Goal: Navigation & Orientation: Find specific page/section

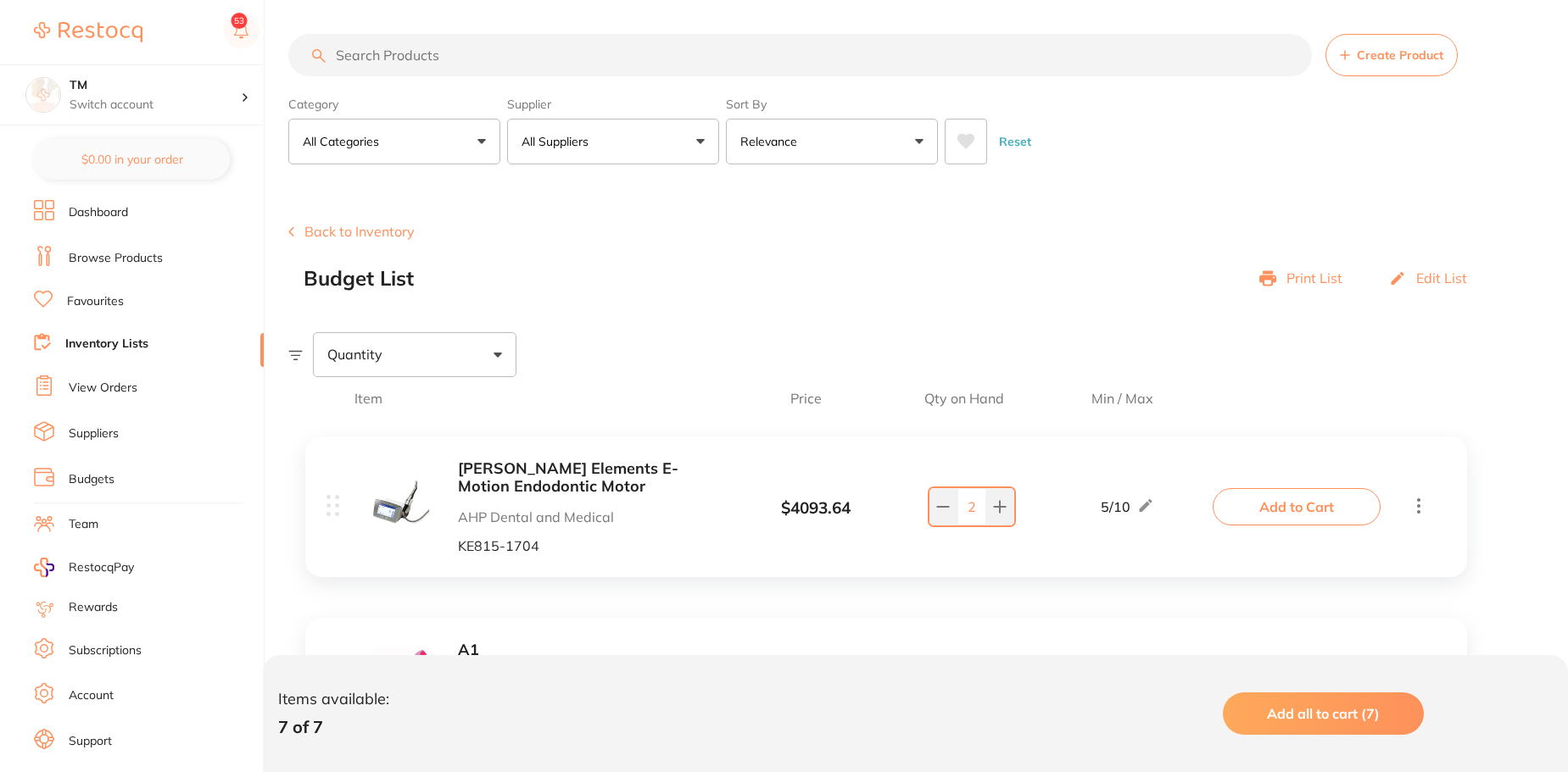
click at [128, 252] on link "Browse Products" at bounding box center [116, 259] width 94 height 17
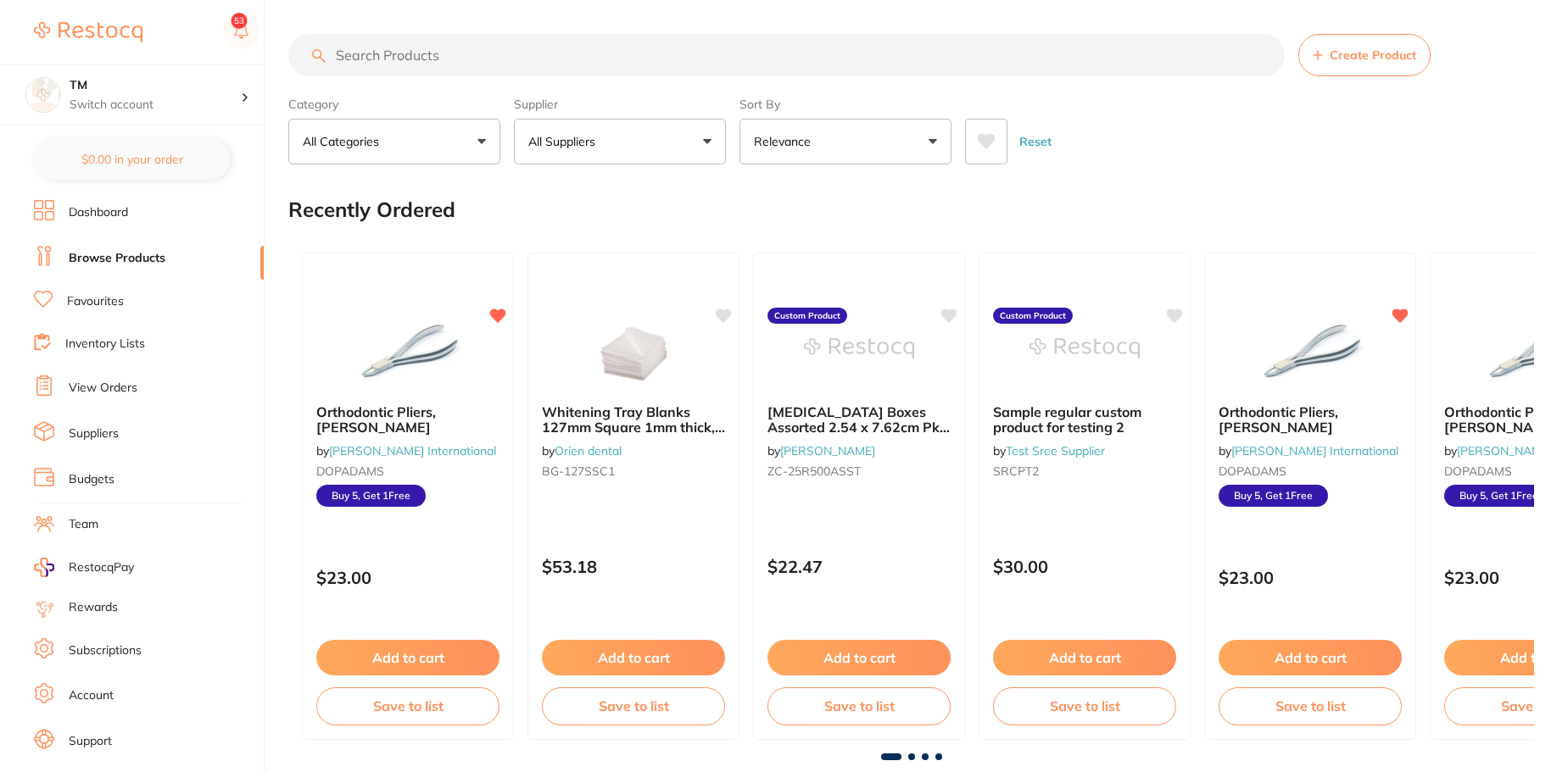
click at [975, 130] on button at bounding box center [986, 141] width 42 height 45
click at [711, 152] on button "All Suppliers" at bounding box center [620, 141] width 212 height 45
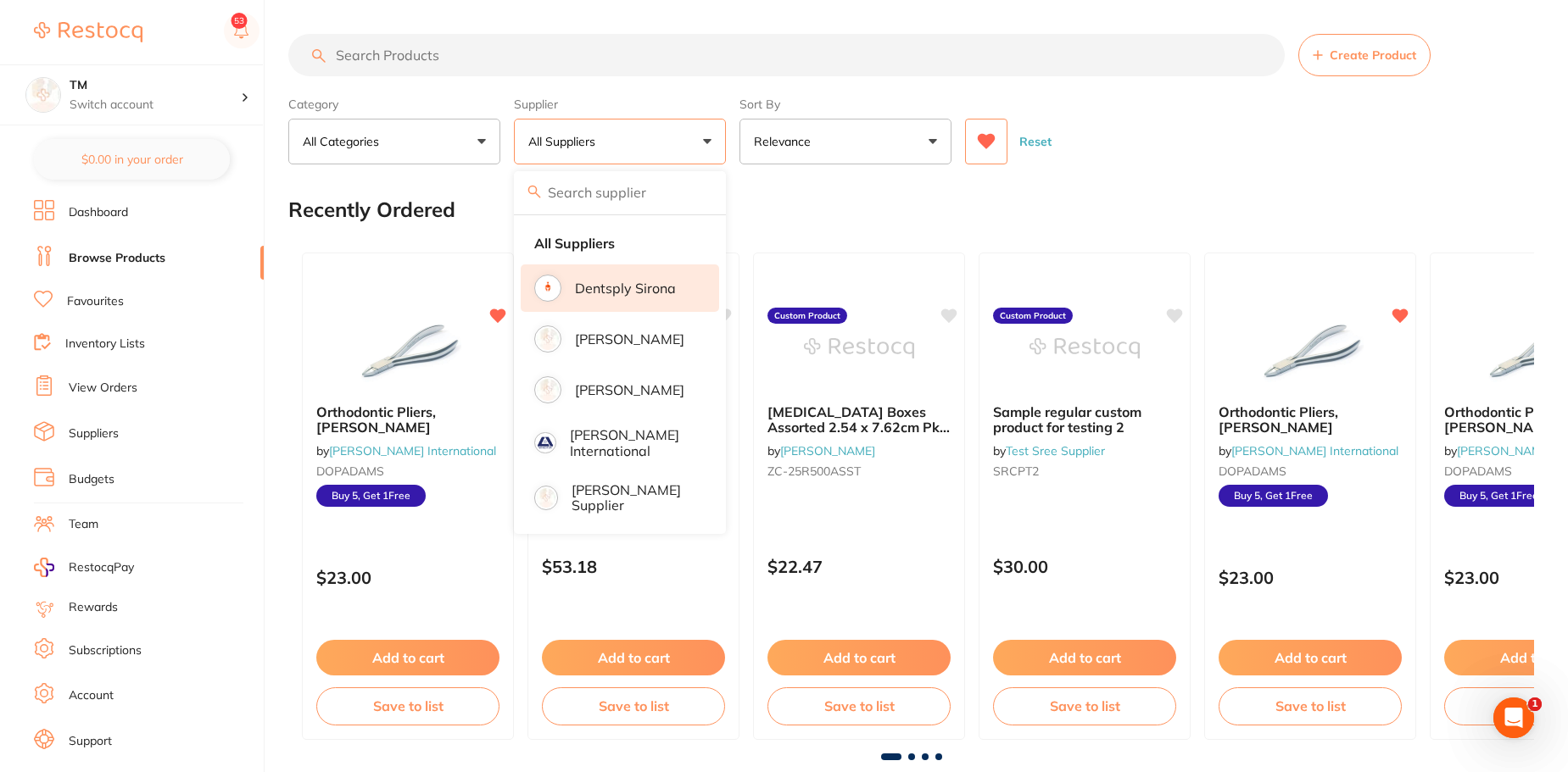
click at [656, 302] on li "Dentsply Sirona" at bounding box center [620, 287] width 198 height 47
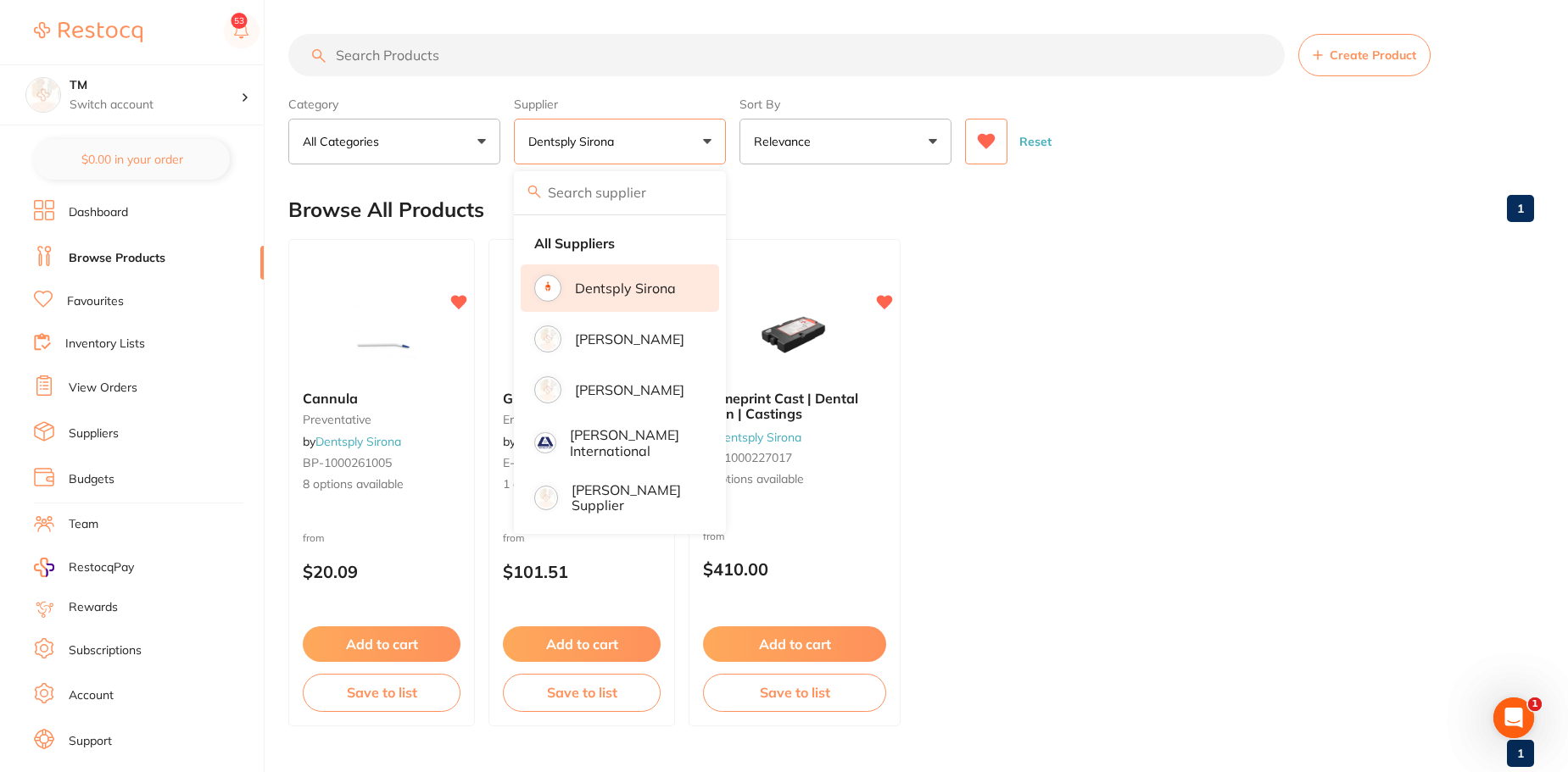
click at [699, 141] on button "Dentsply Sirona" at bounding box center [620, 141] width 212 height 45
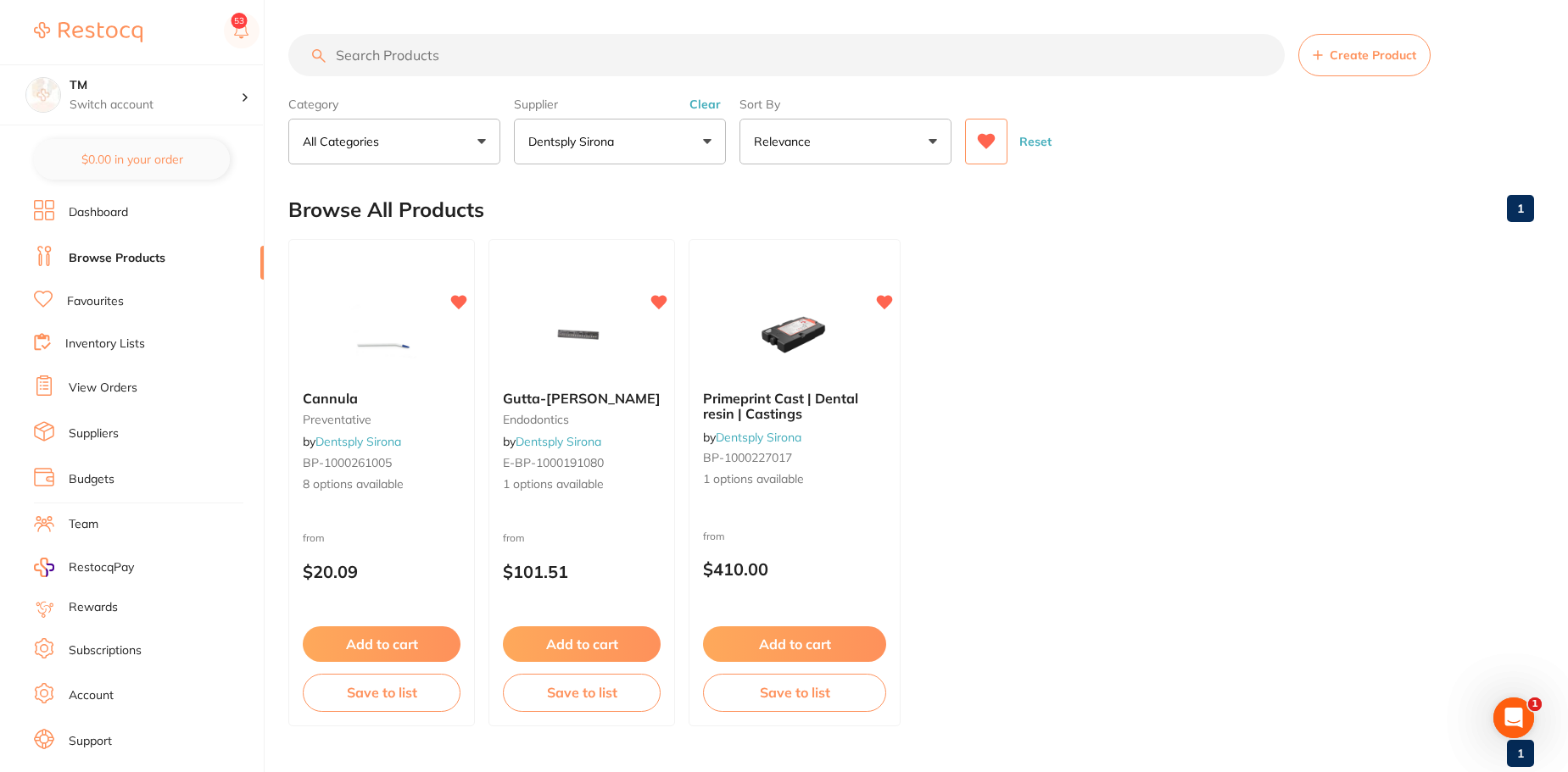
click at [691, 103] on button "Clear" at bounding box center [705, 105] width 41 height 15
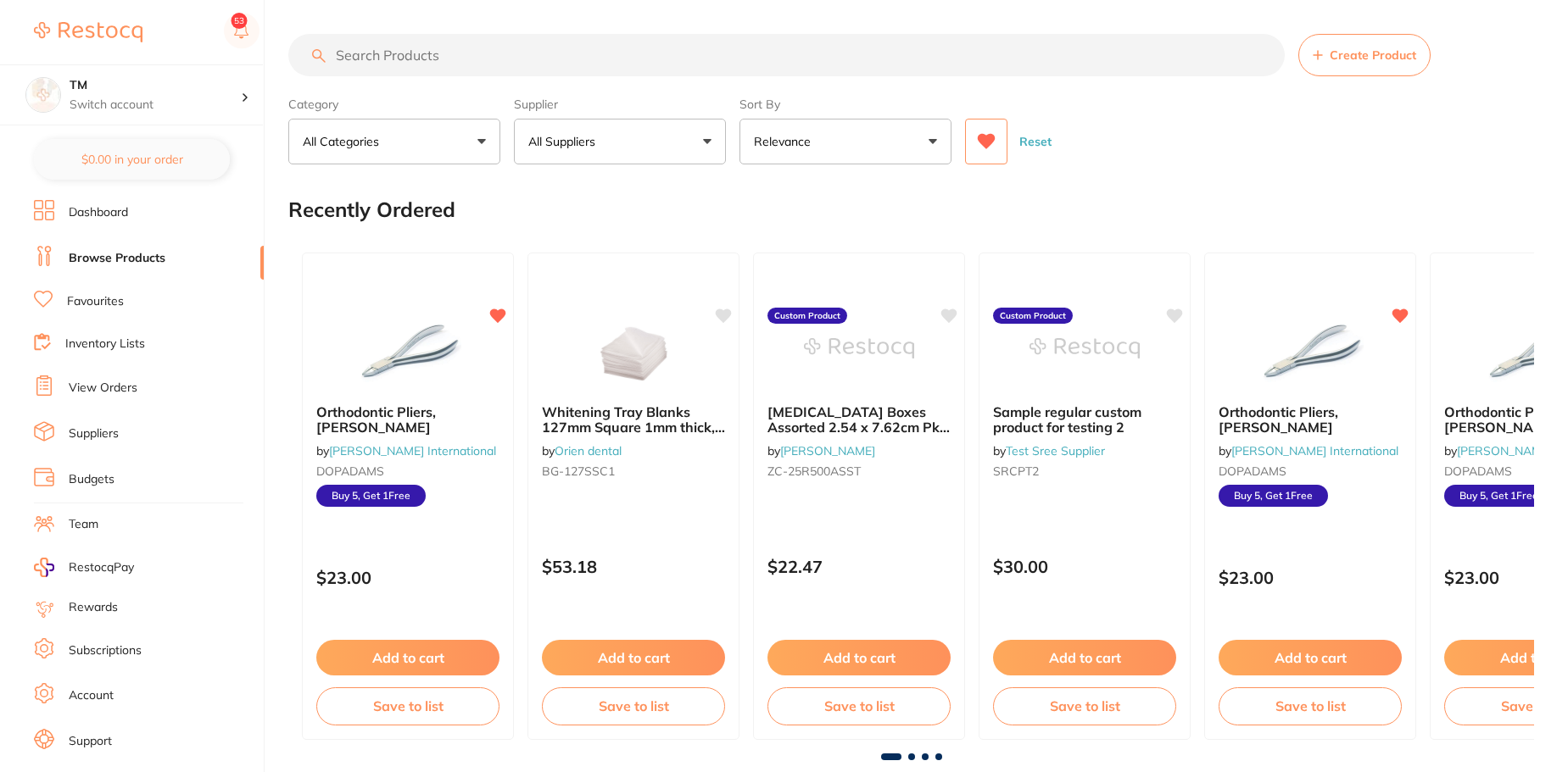
click at [1044, 150] on button "Reset" at bounding box center [1035, 141] width 42 height 45
click at [1099, 142] on div "Reset" at bounding box center [1243, 135] width 555 height 59
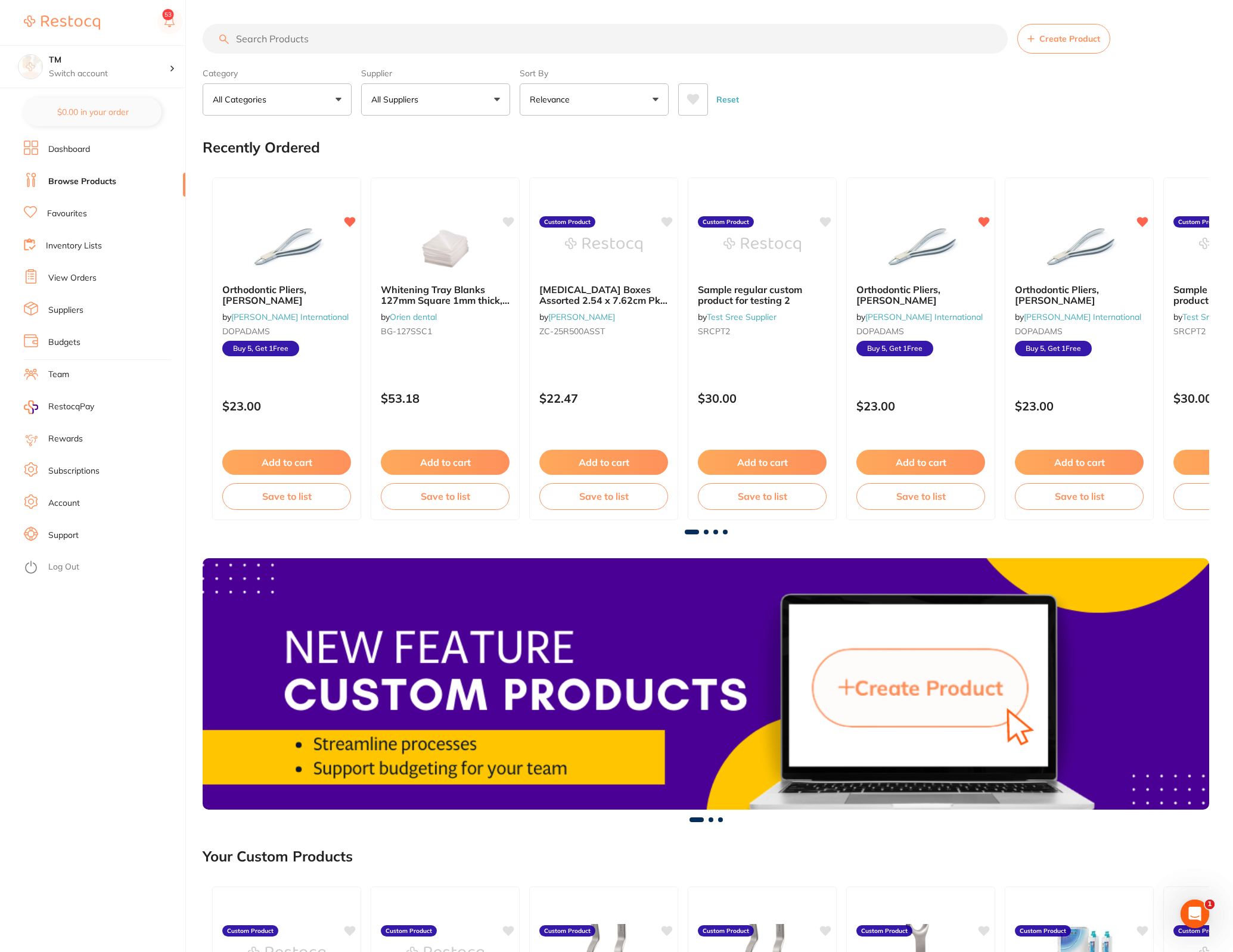
click at [698, 105] on icon at bounding box center [693, 99] width 13 height 12
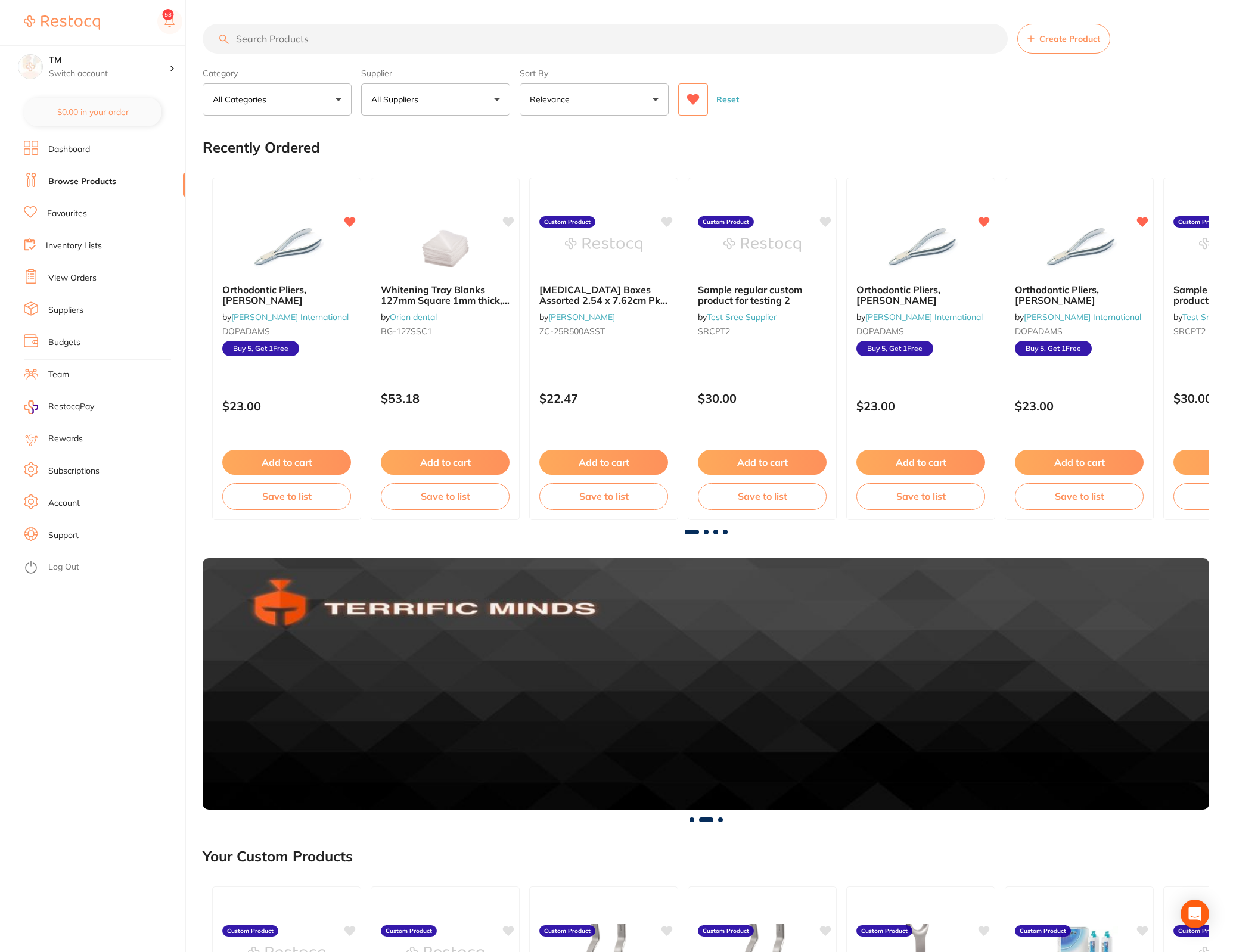
click at [701, 104] on button at bounding box center [693, 99] width 30 height 32
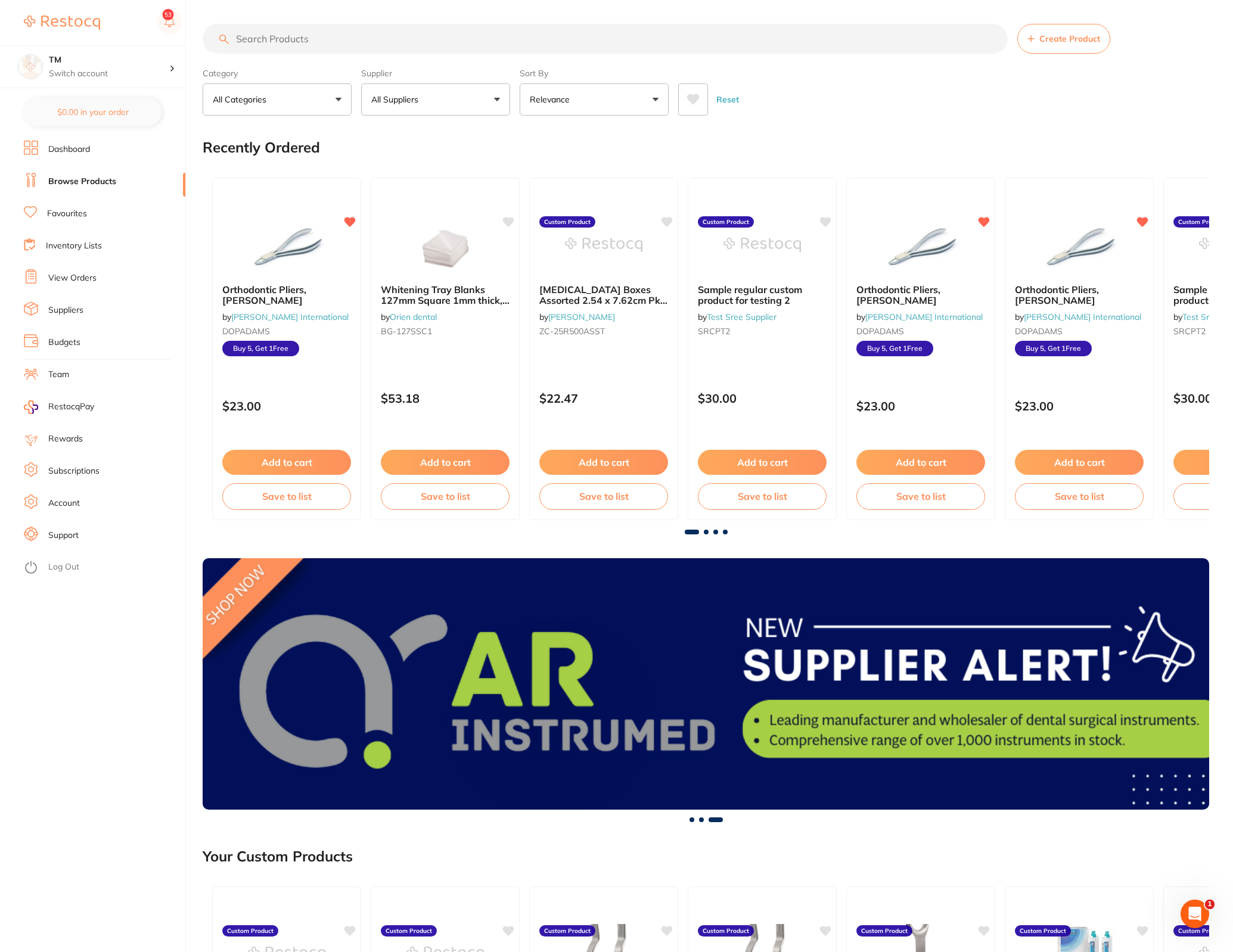
click at [691, 104] on icon at bounding box center [693, 99] width 13 height 12
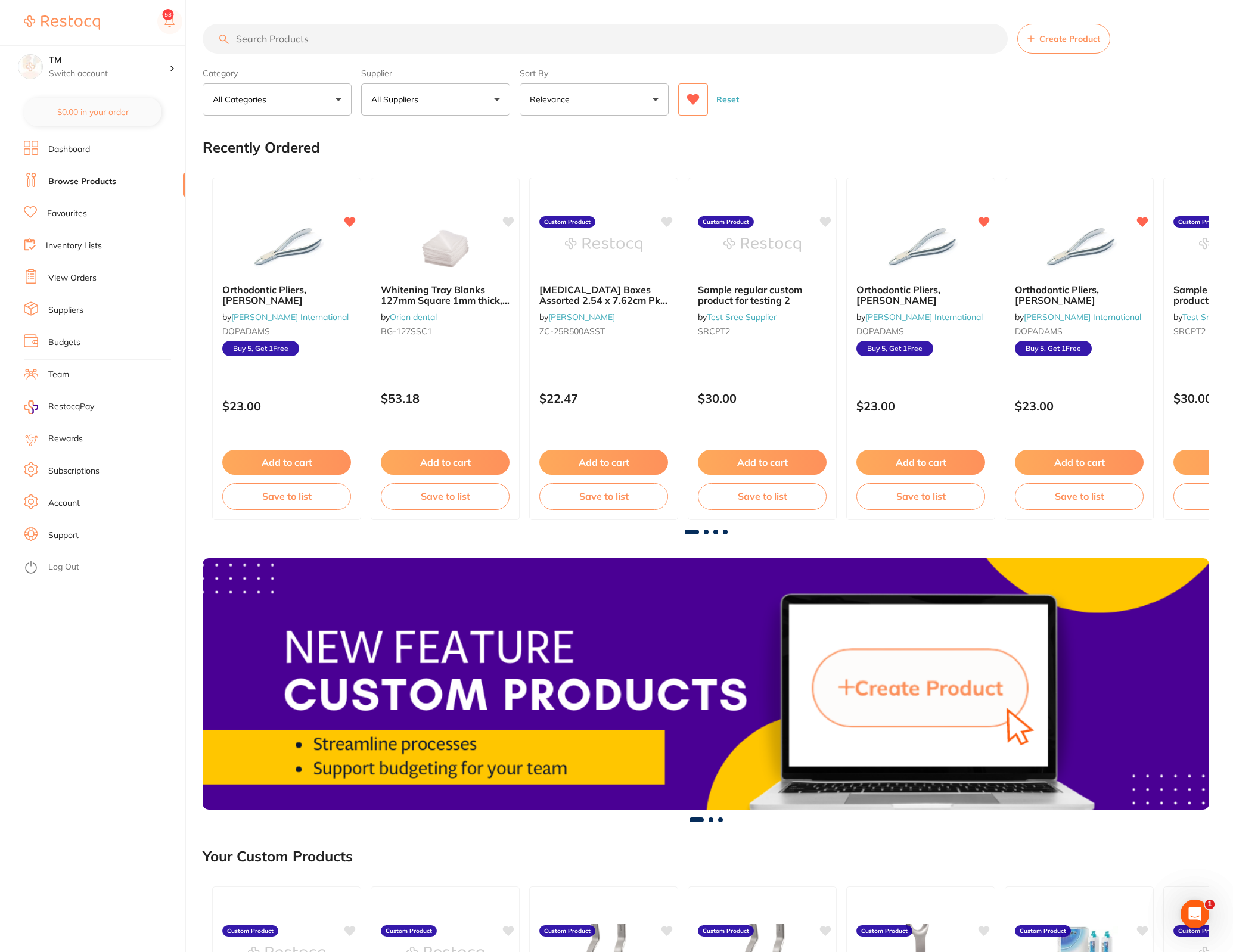
click at [55, 217] on link "Favourites" at bounding box center [67, 214] width 40 height 12
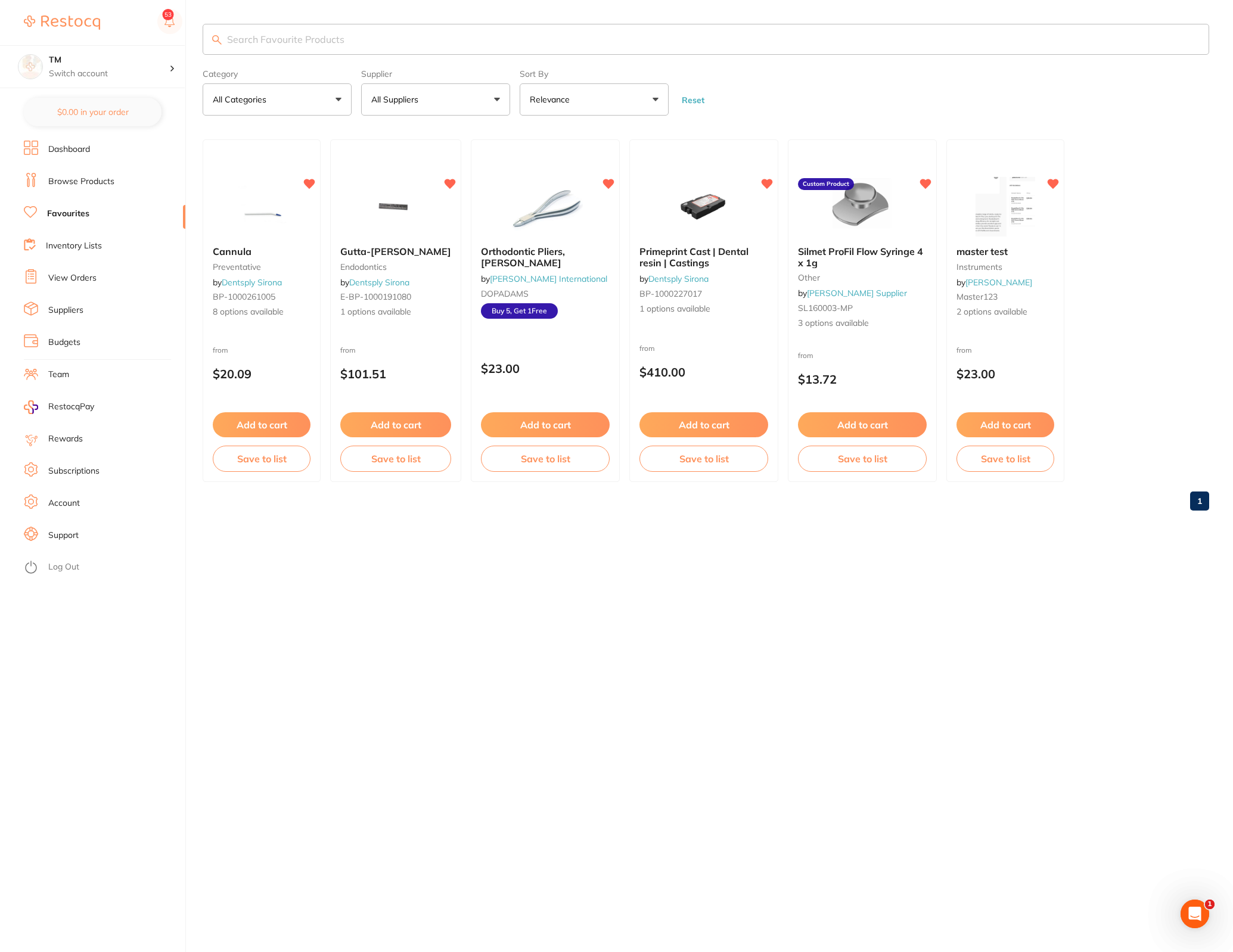
click at [55, 186] on link "Browse Products" at bounding box center [81, 182] width 66 height 12
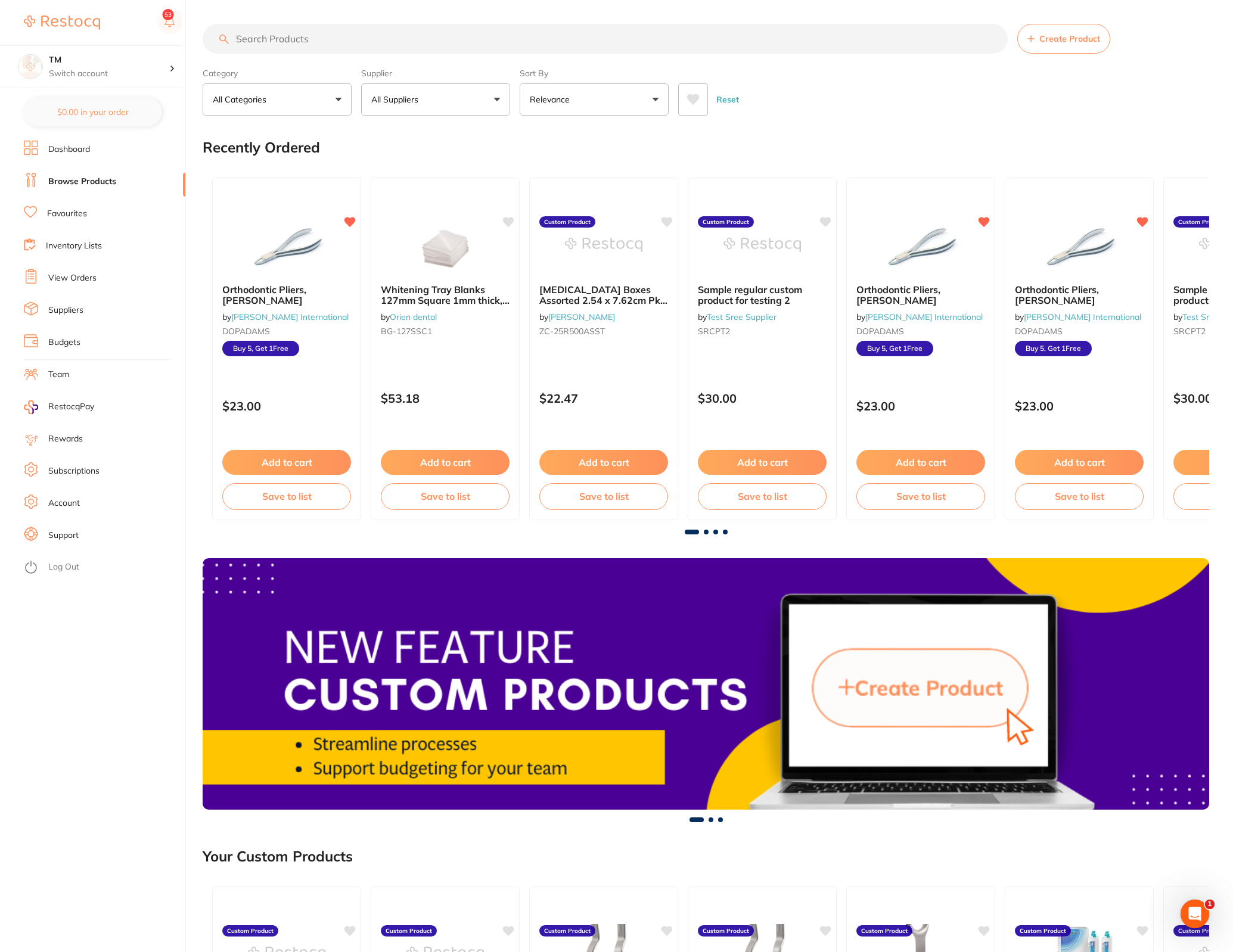
click at [686, 107] on button at bounding box center [693, 99] width 30 height 32
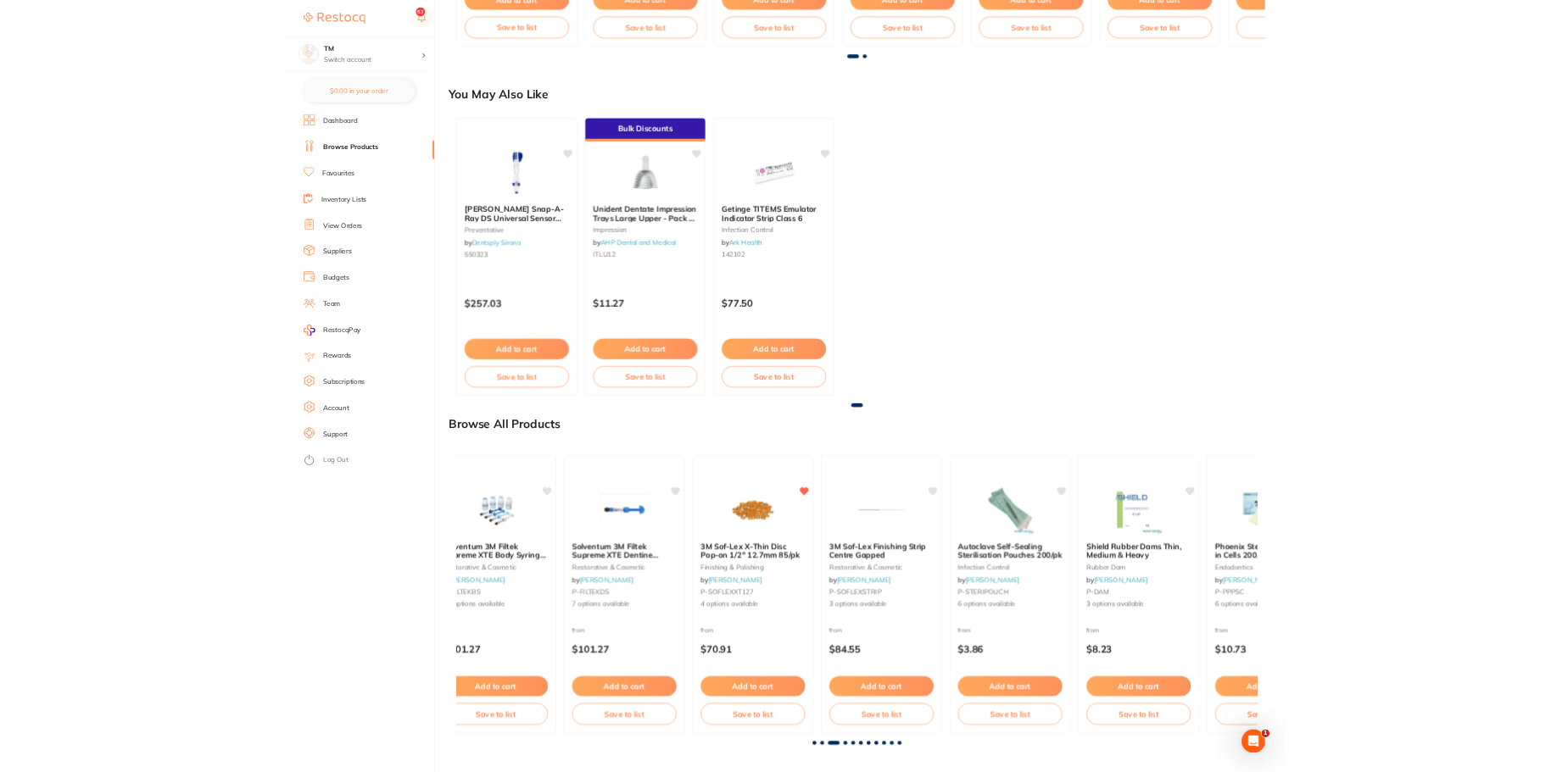
scroll to position [1665, 0]
